Goal: Transaction & Acquisition: Download file/media

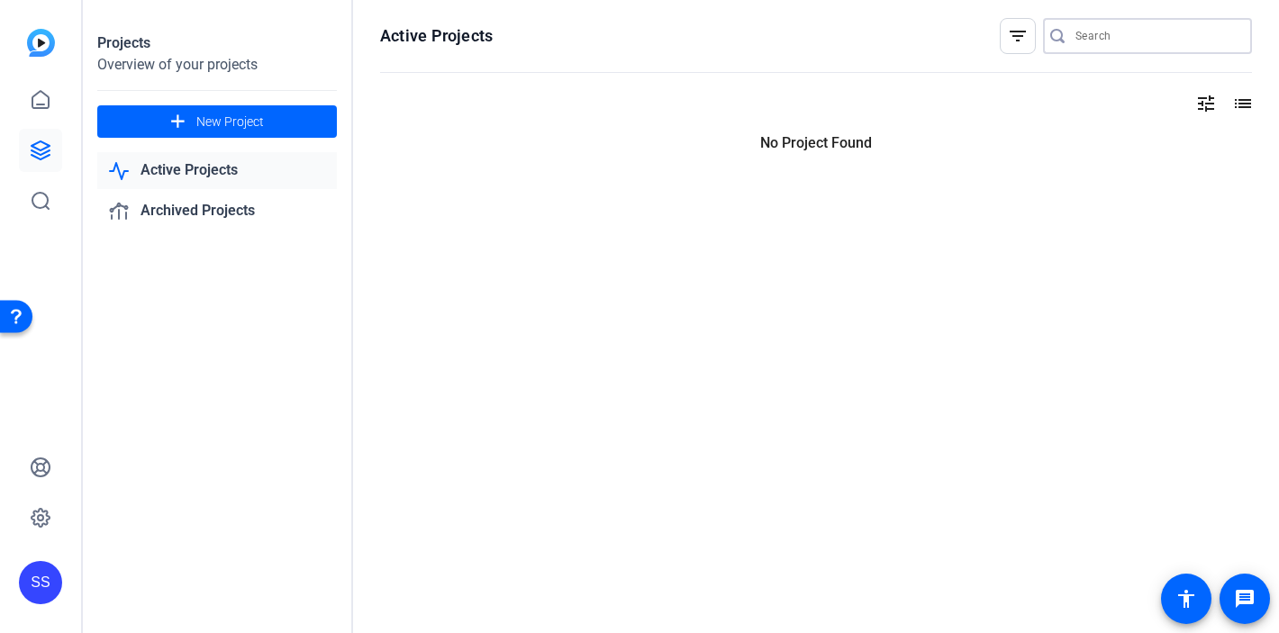
click at [1114, 39] on input "Search" at bounding box center [1157, 36] width 162 height 22
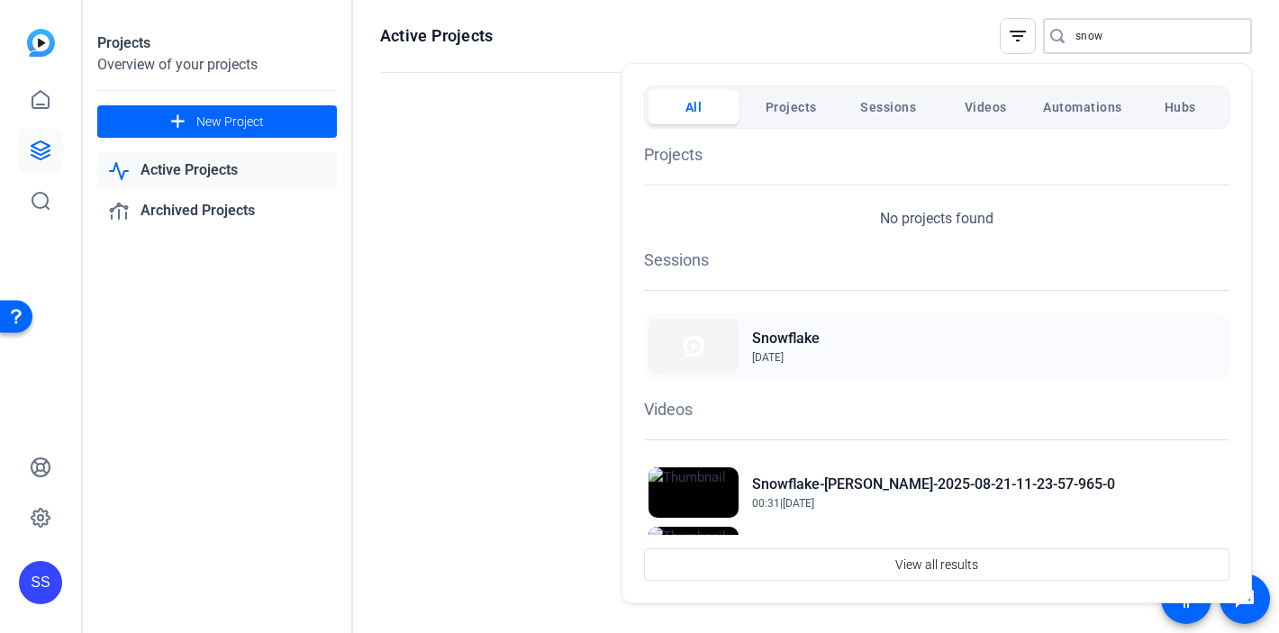
type input "snow"
click at [781, 339] on h2 "Snowflake" at bounding box center [786, 339] width 68 height 22
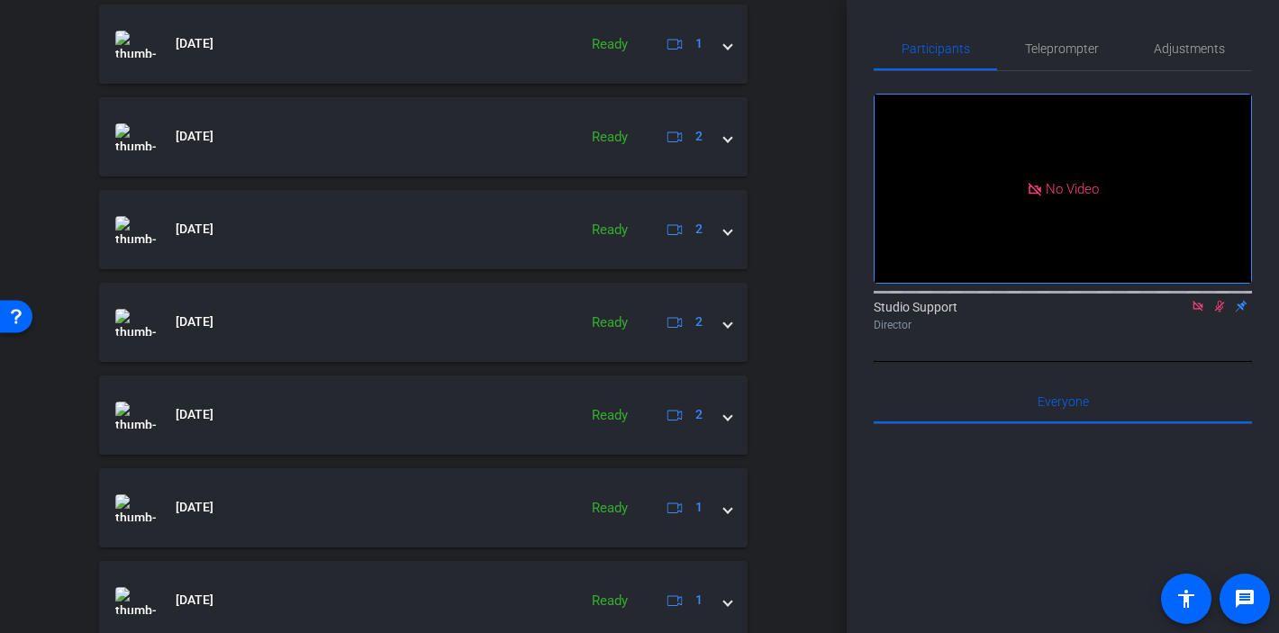
scroll to position [960, 0]
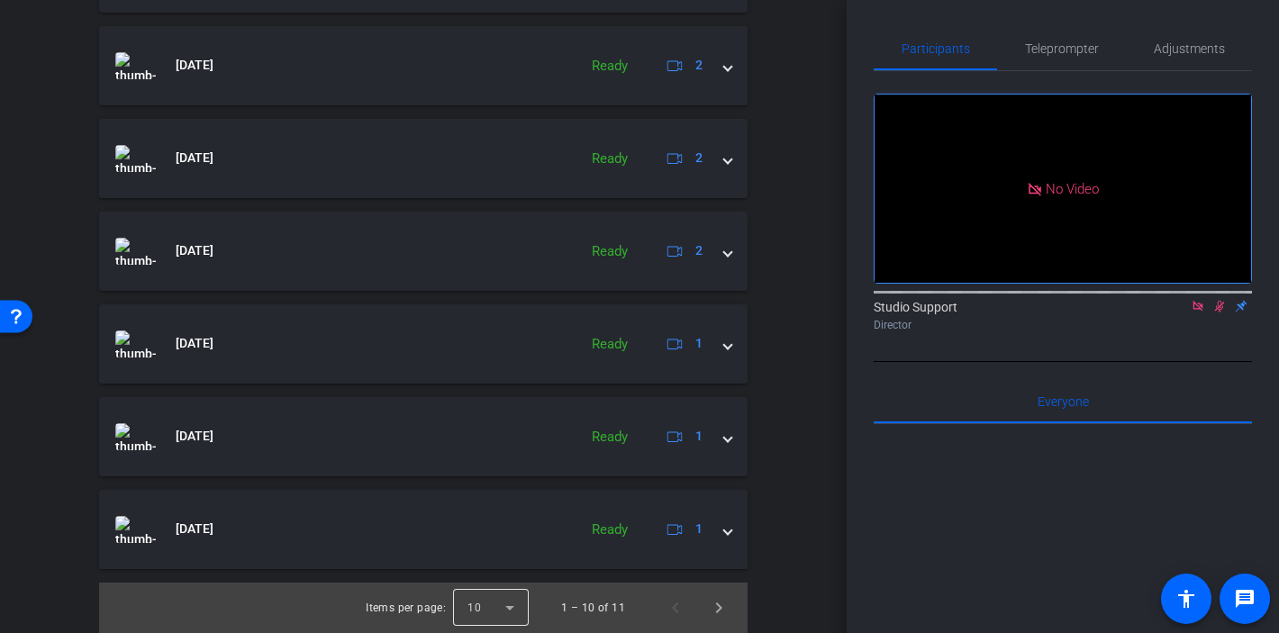
click at [512, 618] on div at bounding box center [491, 608] width 76 height 43
click at [487, 571] on mat-option "25" at bounding box center [493, 567] width 76 height 29
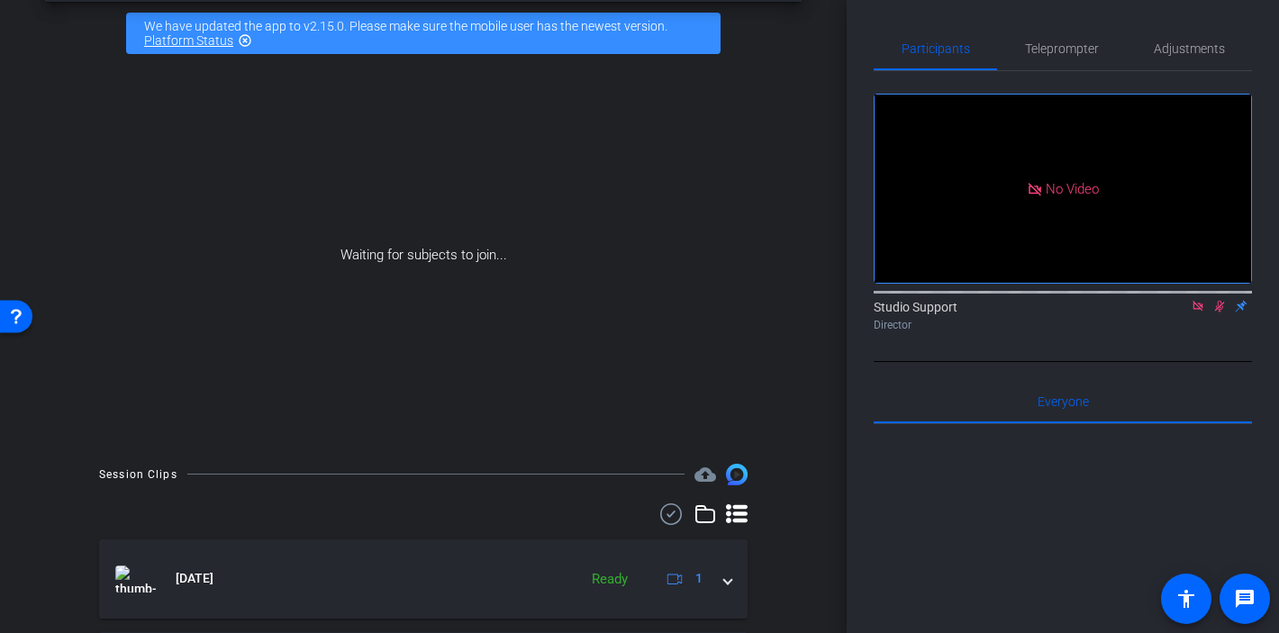
scroll to position [52, 0]
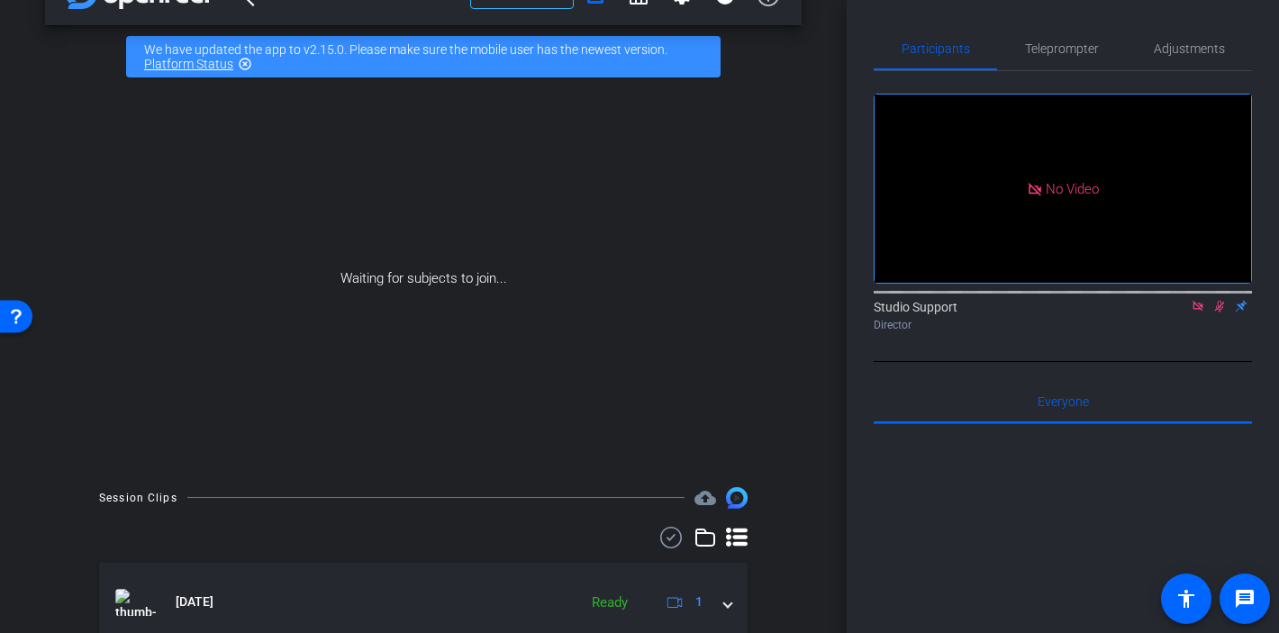
click at [663, 540] on icon at bounding box center [671, 538] width 27 height 22
click at [663, 540] on span at bounding box center [653, 539] width 63 height 43
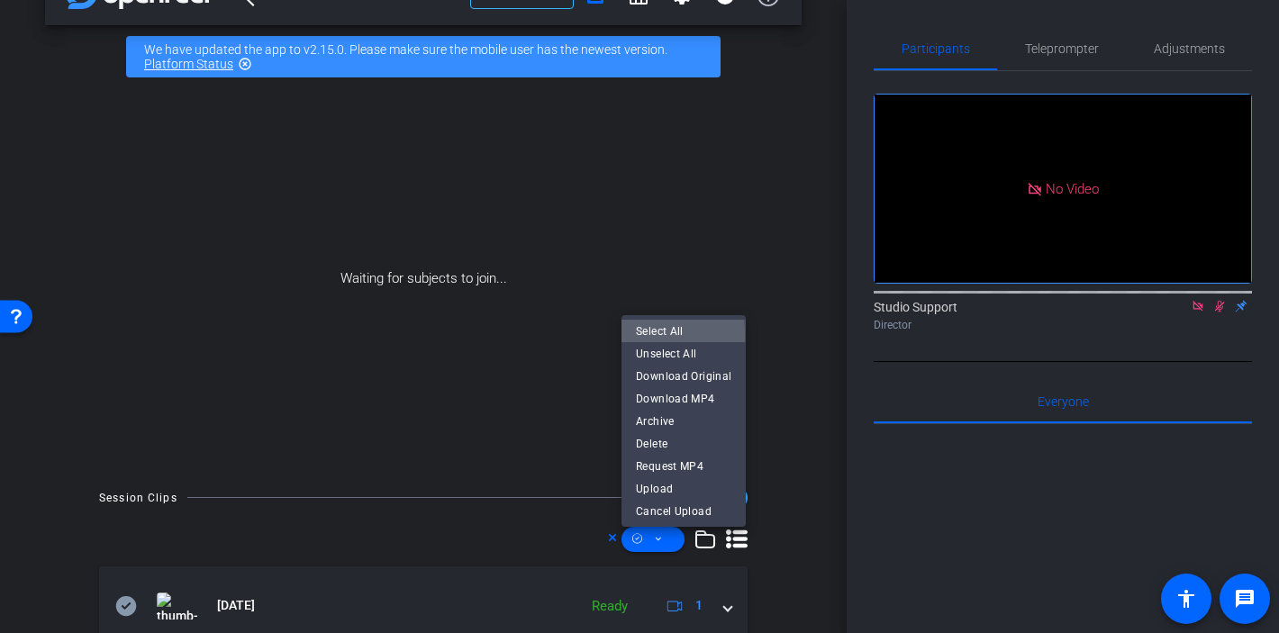
click at [665, 333] on span "Select All" at bounding box center [683, 332] width 95 height 22
click at [796, 579] on div at bounding box center [639, 316] width 1279 height 633
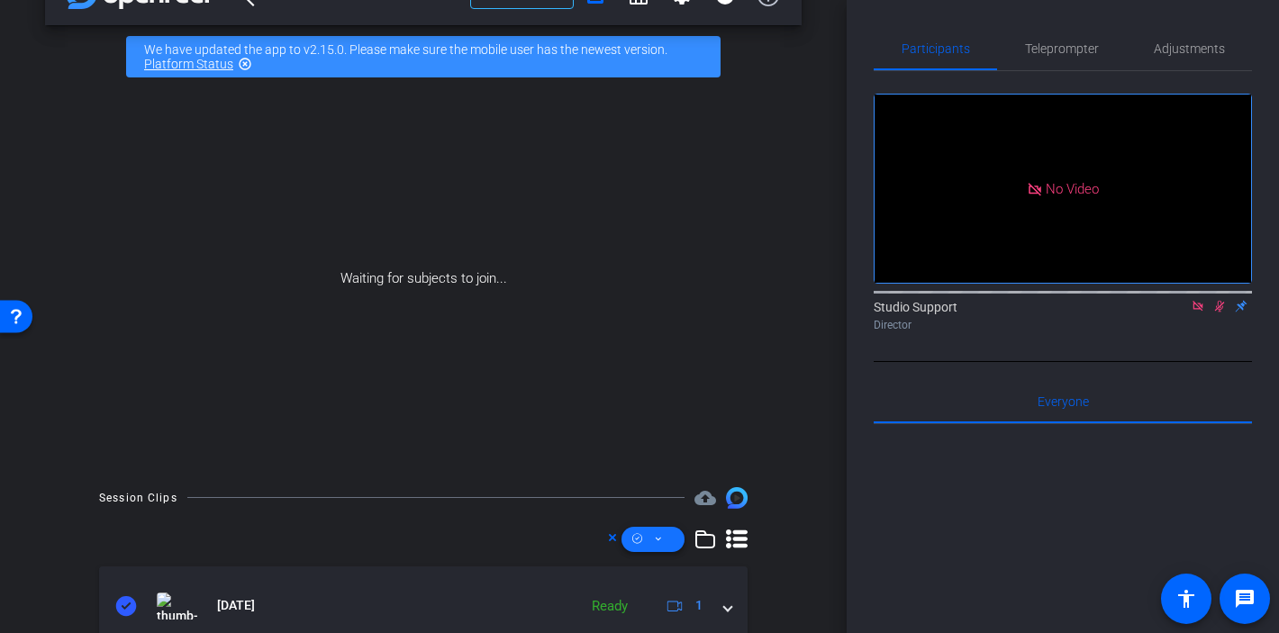
click at [657, 541] on icon at bounding box center [658, 539] width 9 height 23
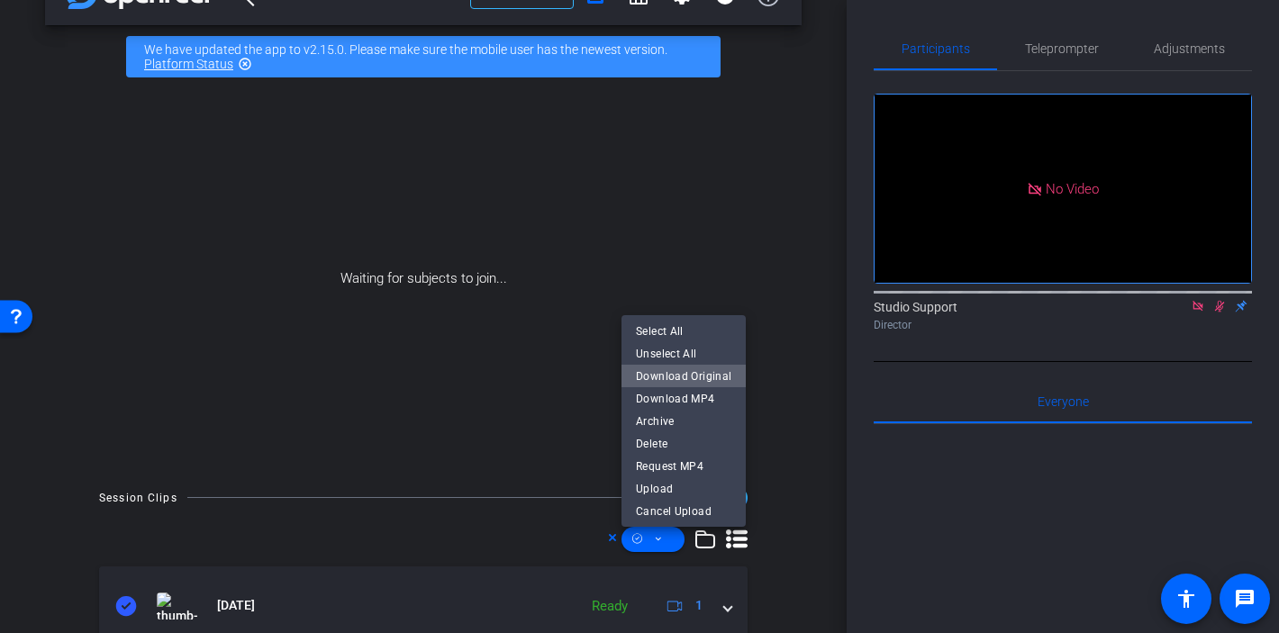
click at [684, 372] on span "Download Original" at bounding box center [683, 377] width 95 height 22
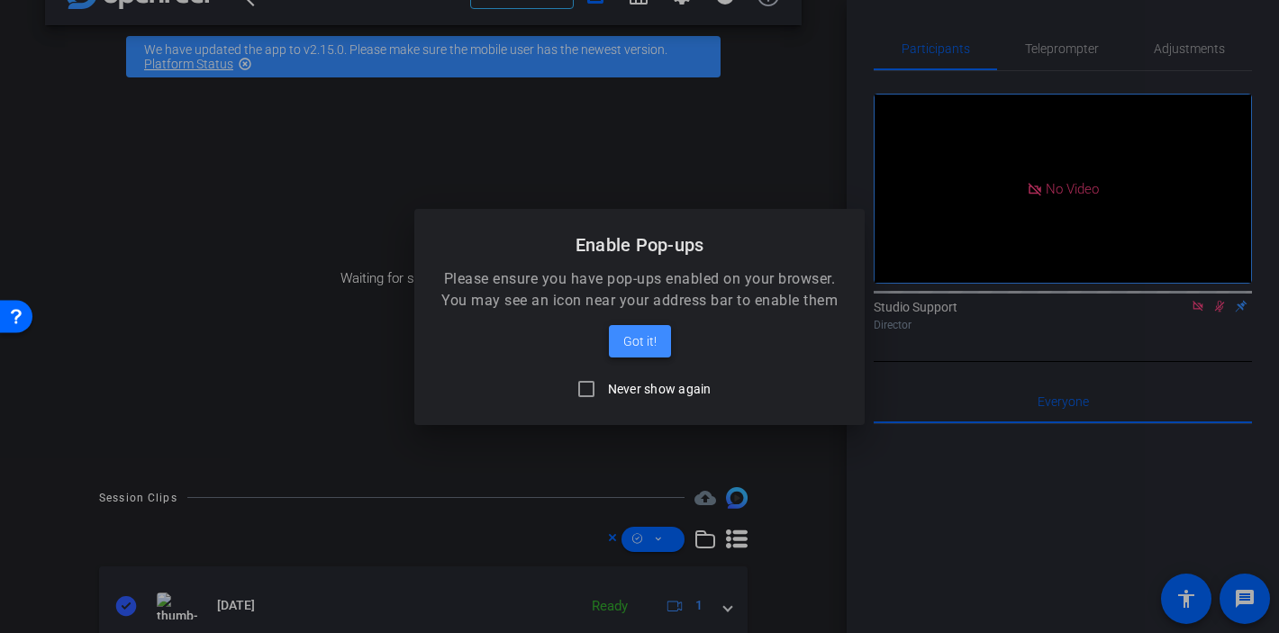
click at [631, 344] on span "Got it!" at bounding box center [639, 342] width 33 height 22
